Goal: Task Accomplishment & Management: Manage account settings

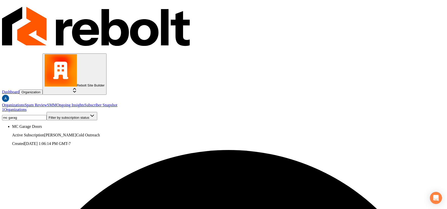
type input "mc garag"
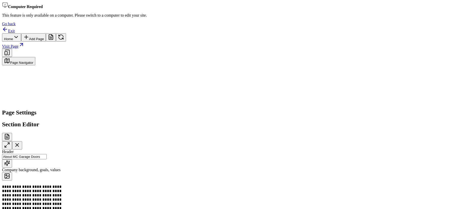
click at [8, 26] on icon at bounding box center [5, 29] width 6 height 6
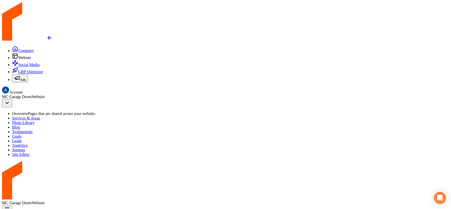
click at [35, 120] on span "Photo Library" at bounding box center [23, 122] width 22 height 4
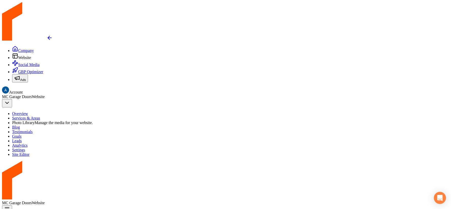
click at [12, 48] on link "Company" at bounding box center [23, 50] width 22 height 4
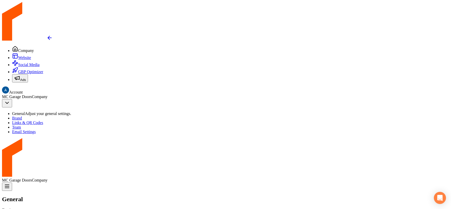
click at [14, 55] on icon at bounding box center [14, 56] width 0 height 3
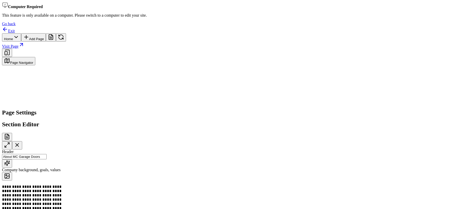
scroll to position [52, 0]
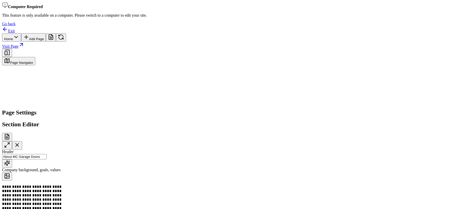
click at [24, 44] on link "Visit Page" at bounding box center [13, 46] width 22 height 4
click at [8, 26] on icon at bounding box center [5, 29] width 6 height 6
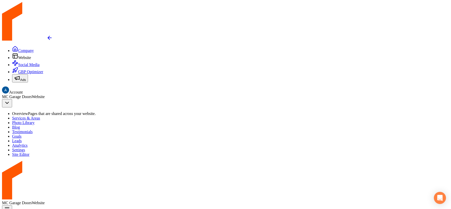
click at [18, 48] on span "Company" at bounding box center [26, 50] width 16 height 4
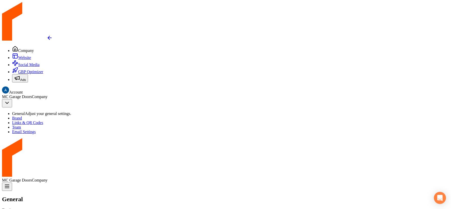
click at [22, 116] on span "Brand" at bounding box center [17, 118] width 10 height 4
click at [12, 53] on icon at bounding box center [15, 56] width 6 height 6
